Goal: Register for event/course

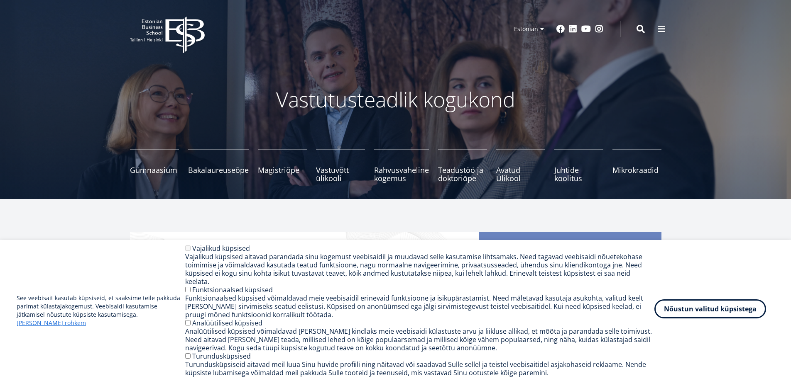
click at [688, 314] on button "Nõustun valitud küpsistega" at bounding box center [710, 309] width 112 height 19
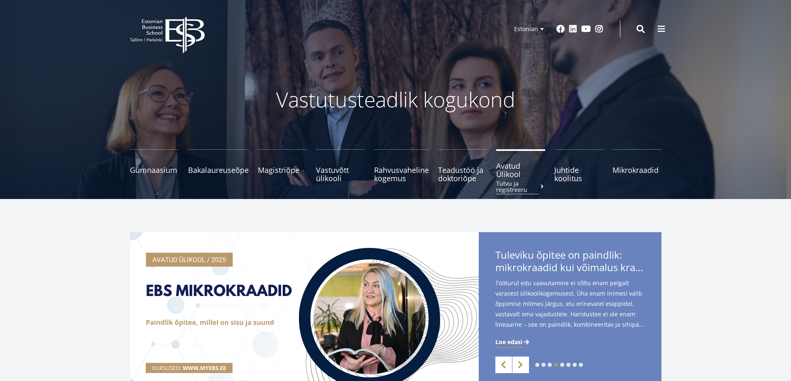
click at [504, 164] on span "Avatud Ülikool Tutvu ja registreeru" at bounding box center [520, 170] width 49 height 17
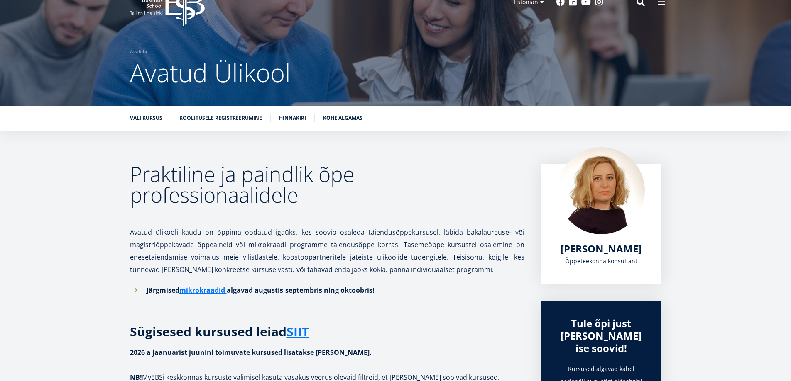
scroll to position [42, 0]
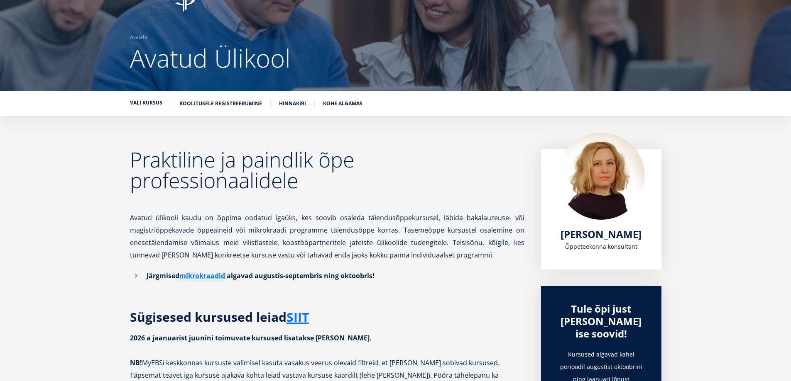
click at [146, 100] on link "Vali kursus" at bounding box center [146, 103] width 32 height 8
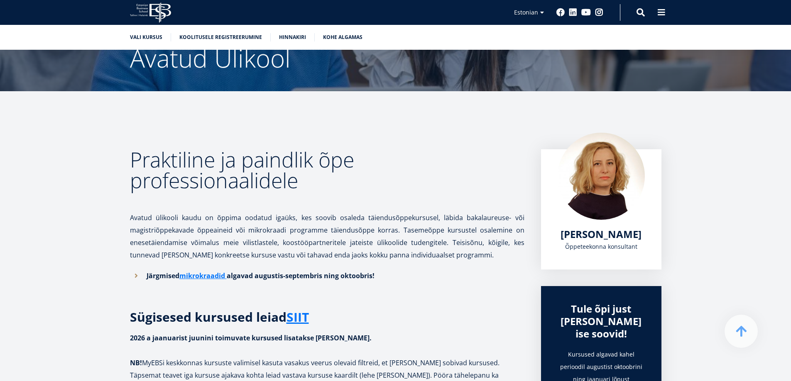
scroll to position [287, 0]
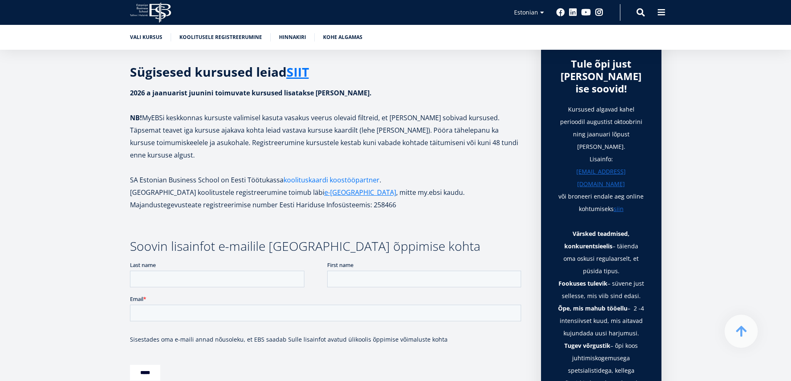
click at [328, 174] on link "koolituskaardi koostööpartner" at bounding box center [332, 180] width 96 height 12
click at [332, 174] on link "koolituskaardi koostööpartner" at bounding box center [332, 180] width 96 height 12
click at [306, 69] on link "SIIT" at bounding box center [297, 72] width 22 height 12
